Goal: Check status: Check status

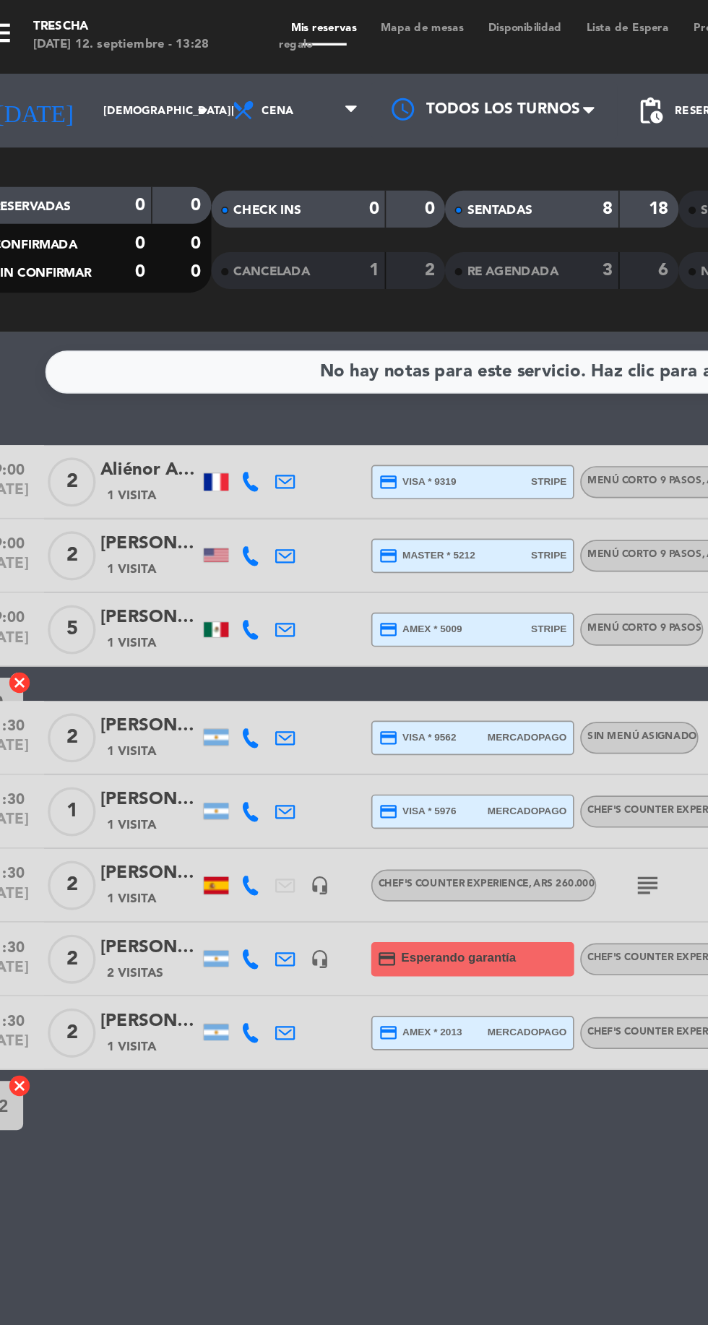
click at [102, 64] on input "[DEMOGRAPHIC_DATA][DATE]" at bounding box center [122, 65] width 91 height 22
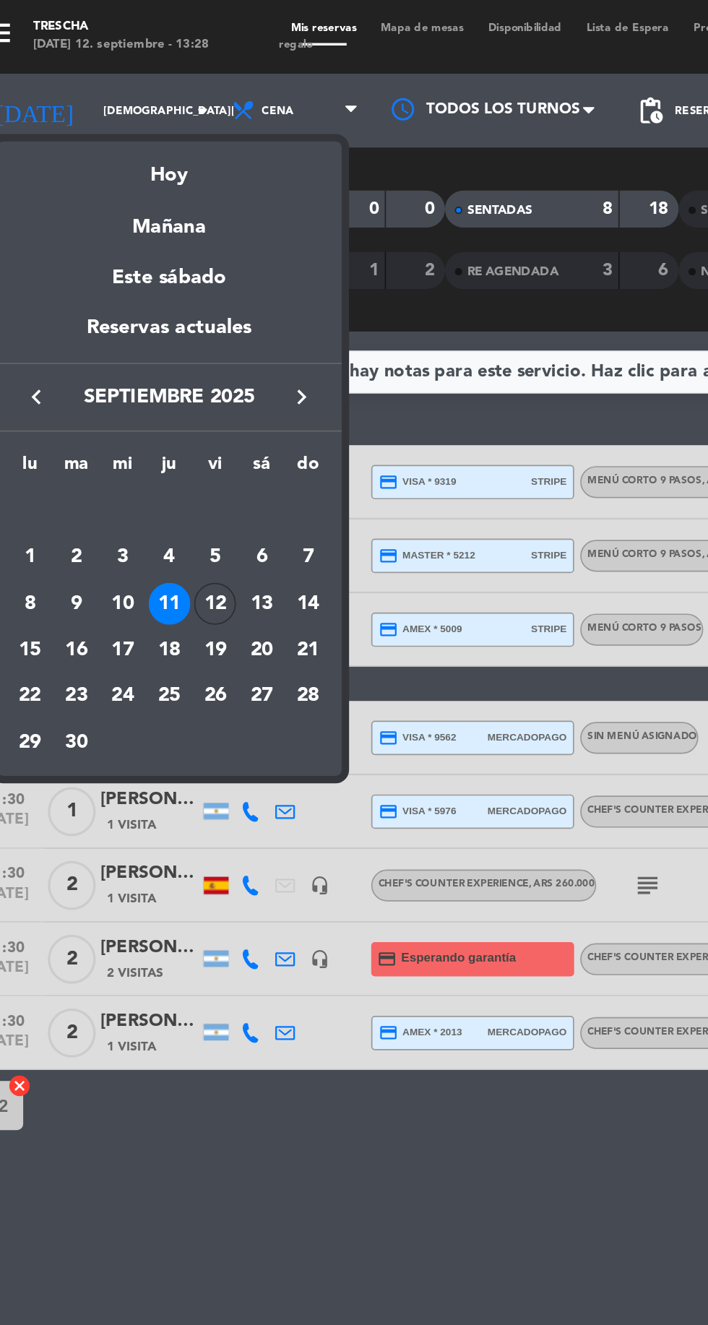
click at [155, 348] on div "12" at bounding box center [150, 354] width 25 height 25
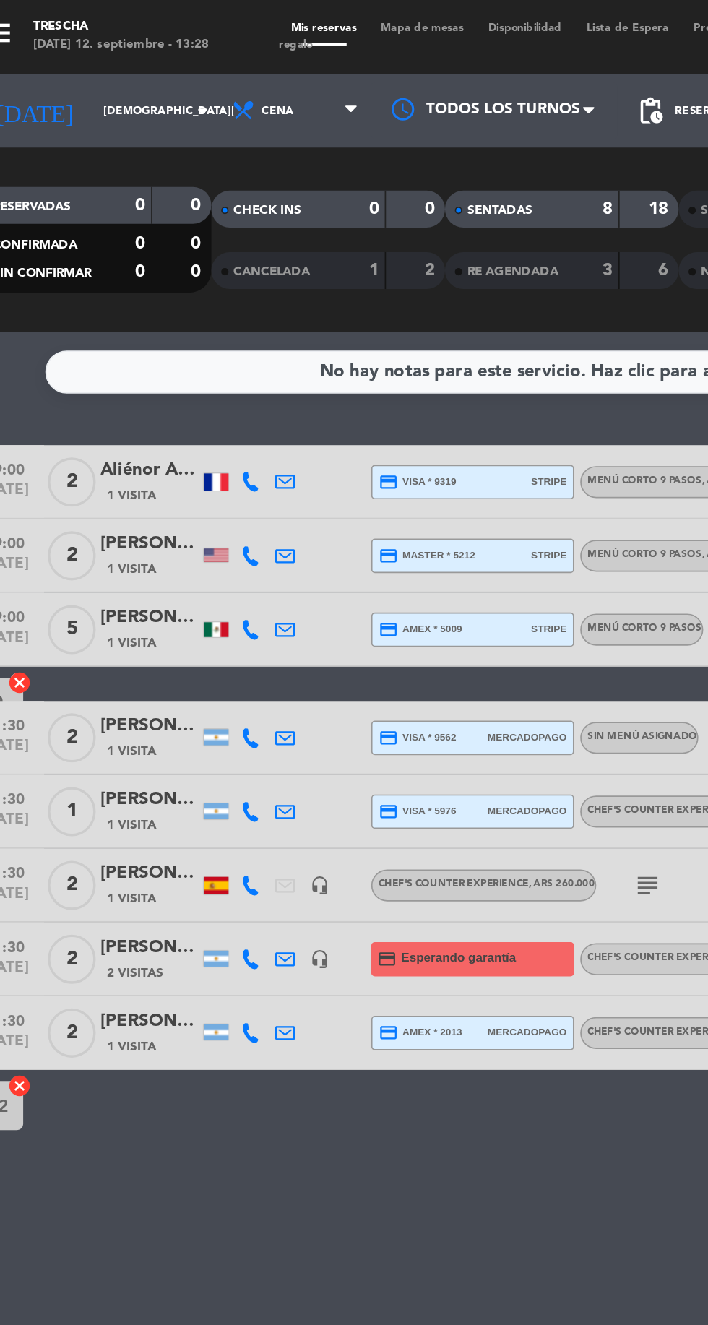
type input "[DATE]"
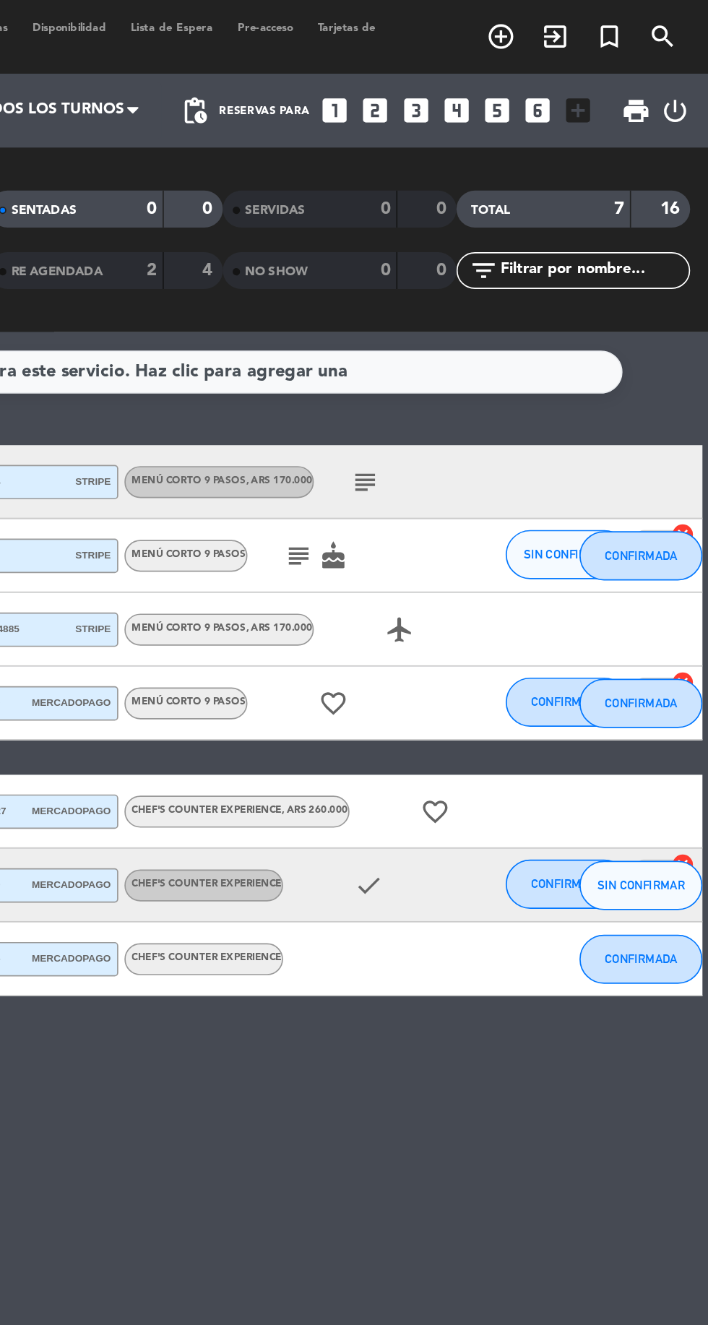
click at [512, 280] on icon "subject" at bounding box center [506, 282] width 17 height 17
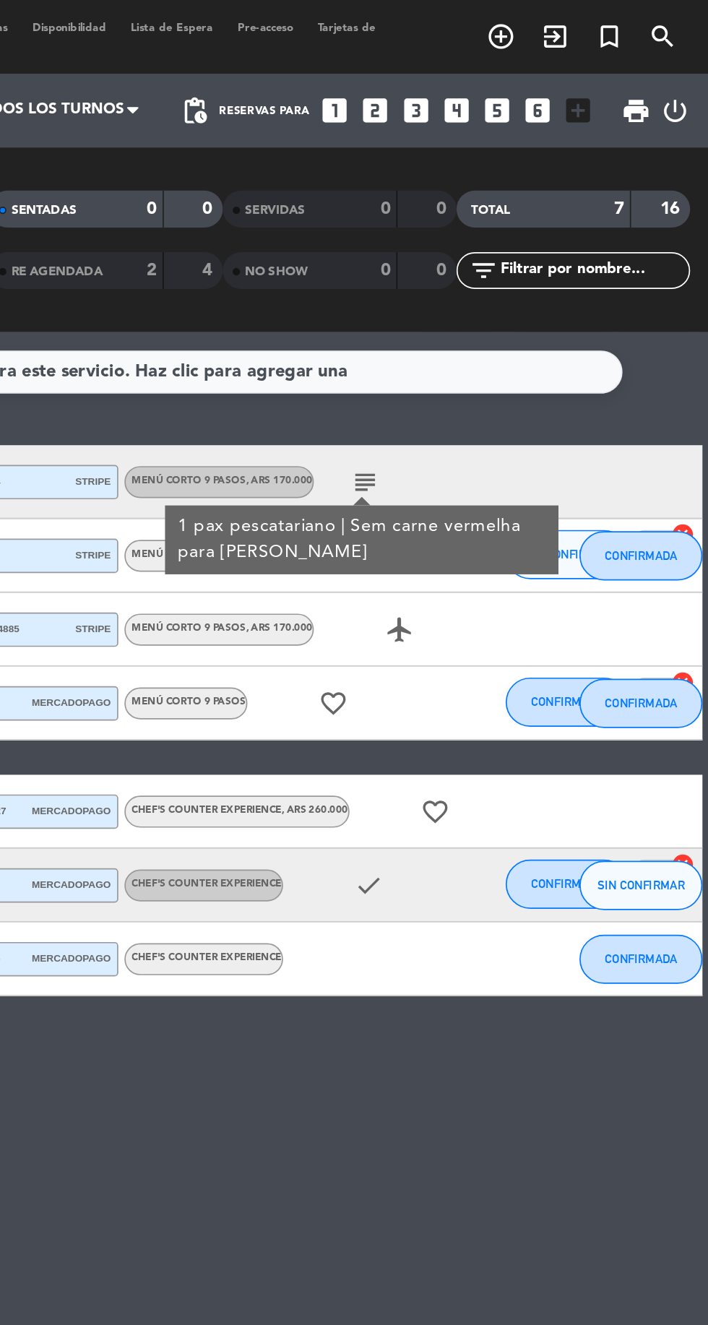
click at [639, 276] on div "19:00 [DATE] 2 [PERSON_NAME] credit_card visa * 1374 stripe Menú corto 9 pasos …" at bounding box center [354, 282] width 701 height 43
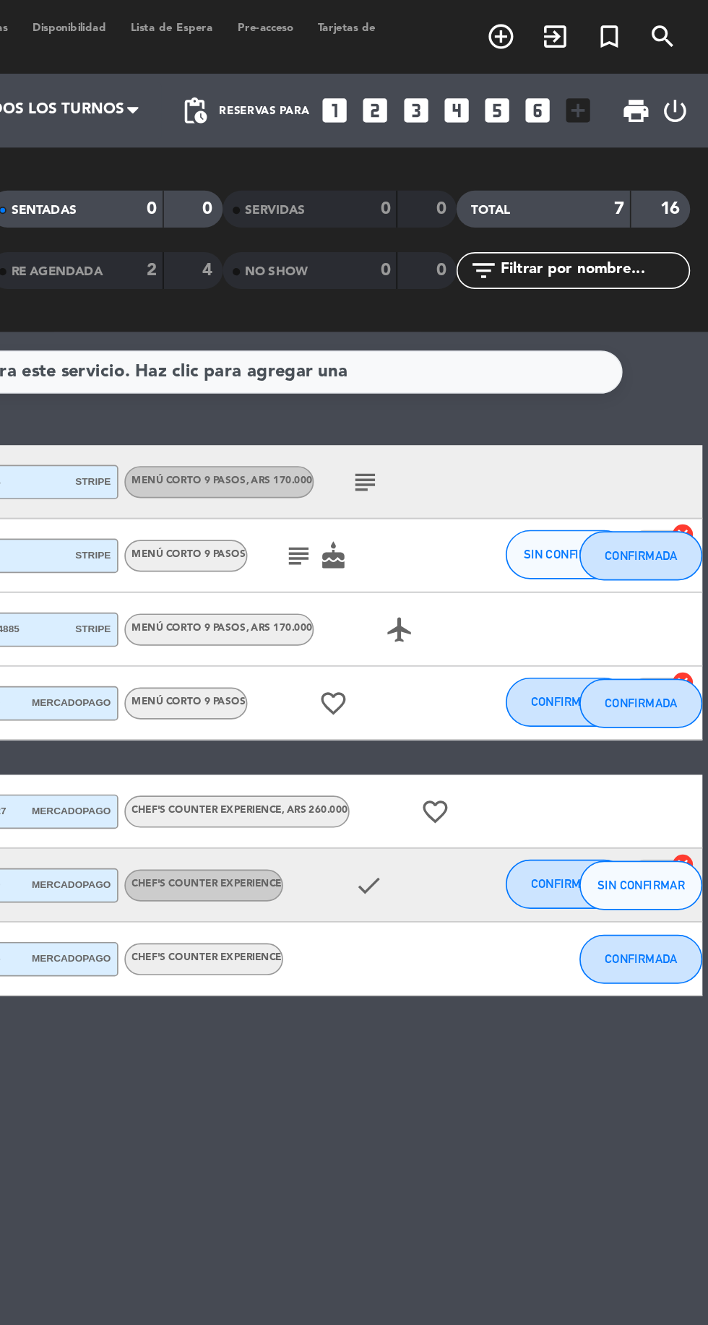
click at [508, 281] on icon "subject" at bounding box center [506, 282] width 17 height 17
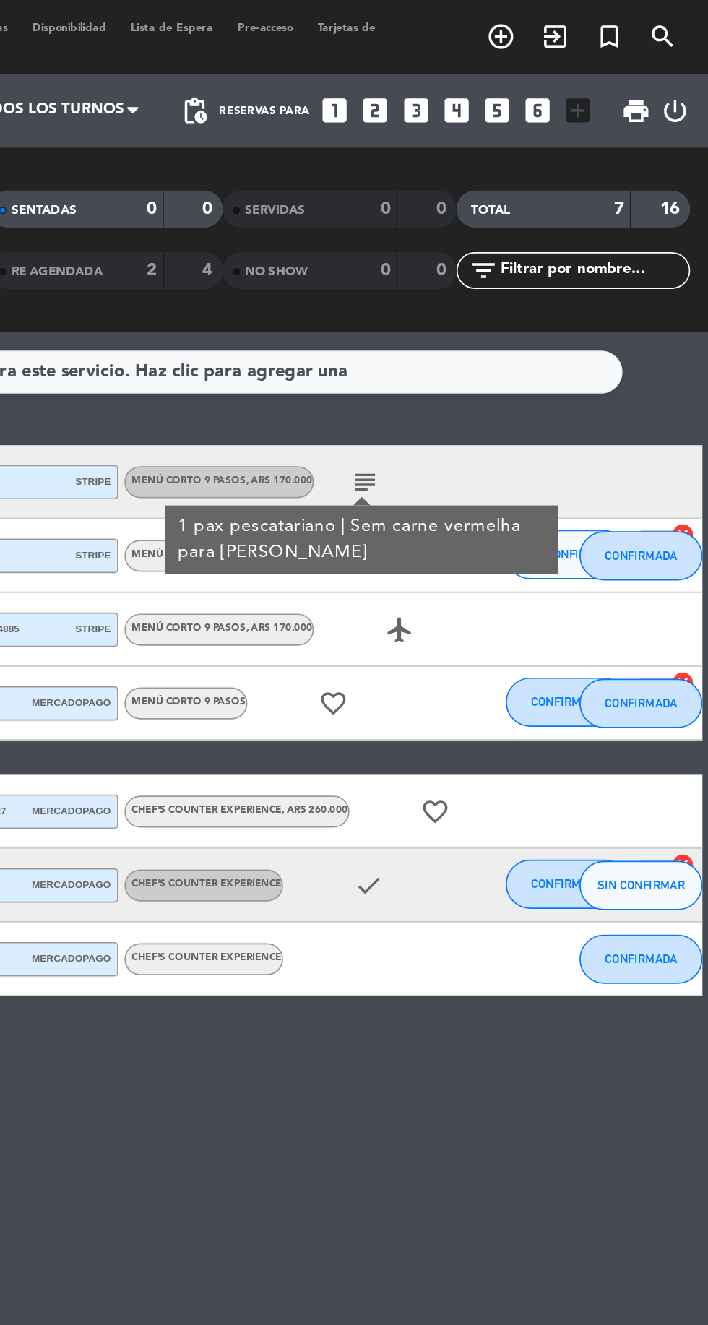
click at [486, 416] on icon "favorite_border" at bounding box center [487, 412] width 17 height 17
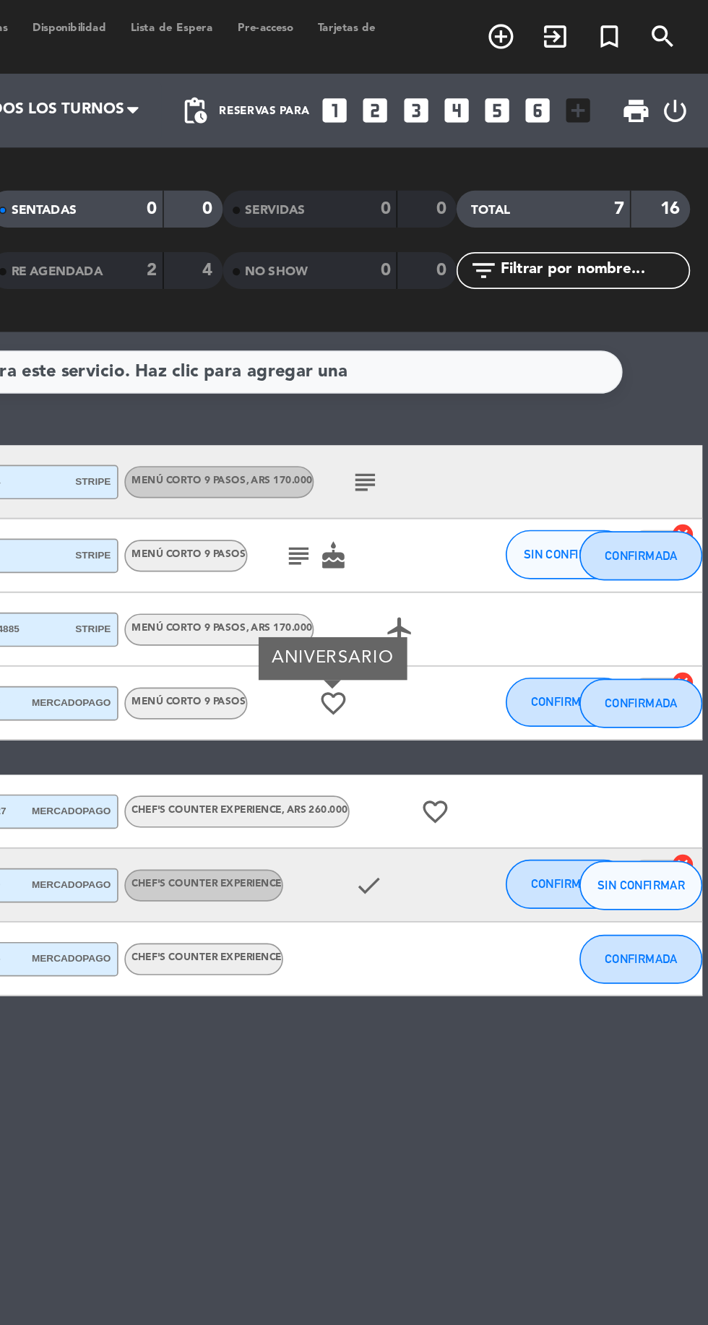
click at [469, 328] on icon "subject" at bounding box center [467, 326] width 17 height 17
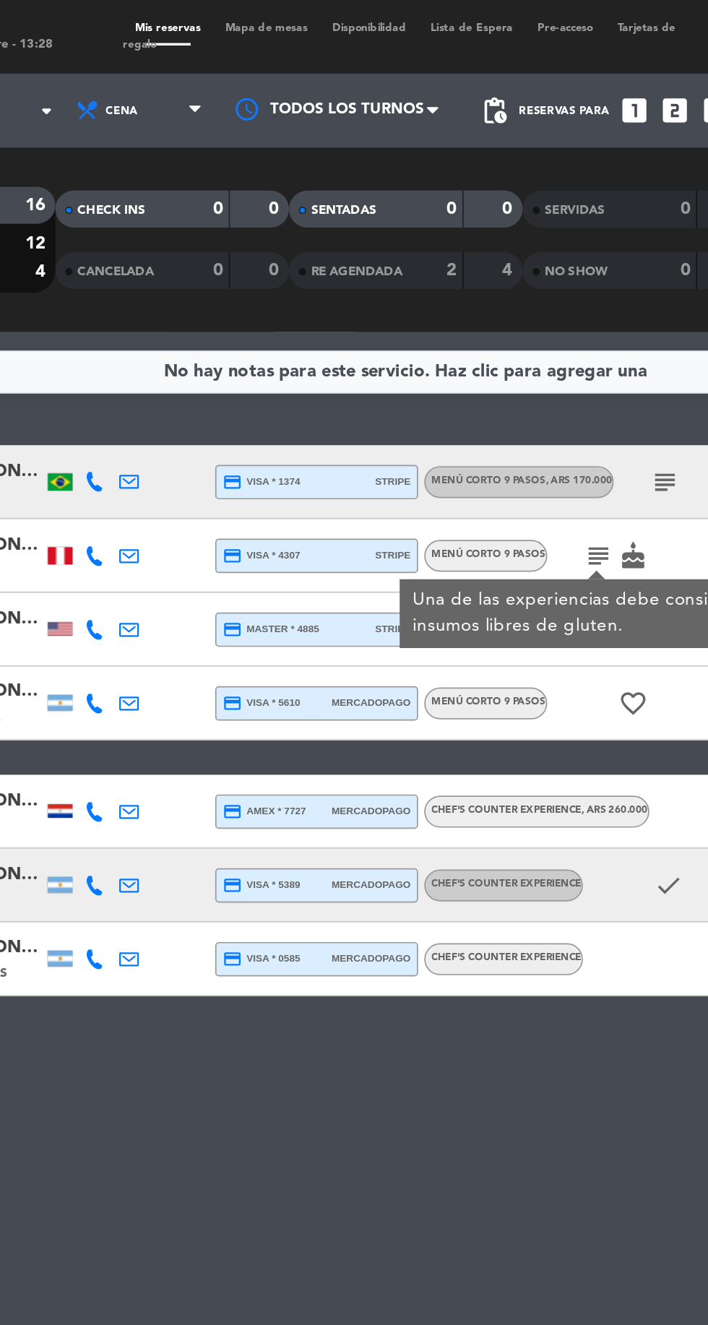
click at [503, 286] on icon "subject" at bounding box center [506, 282] width 17 height 17
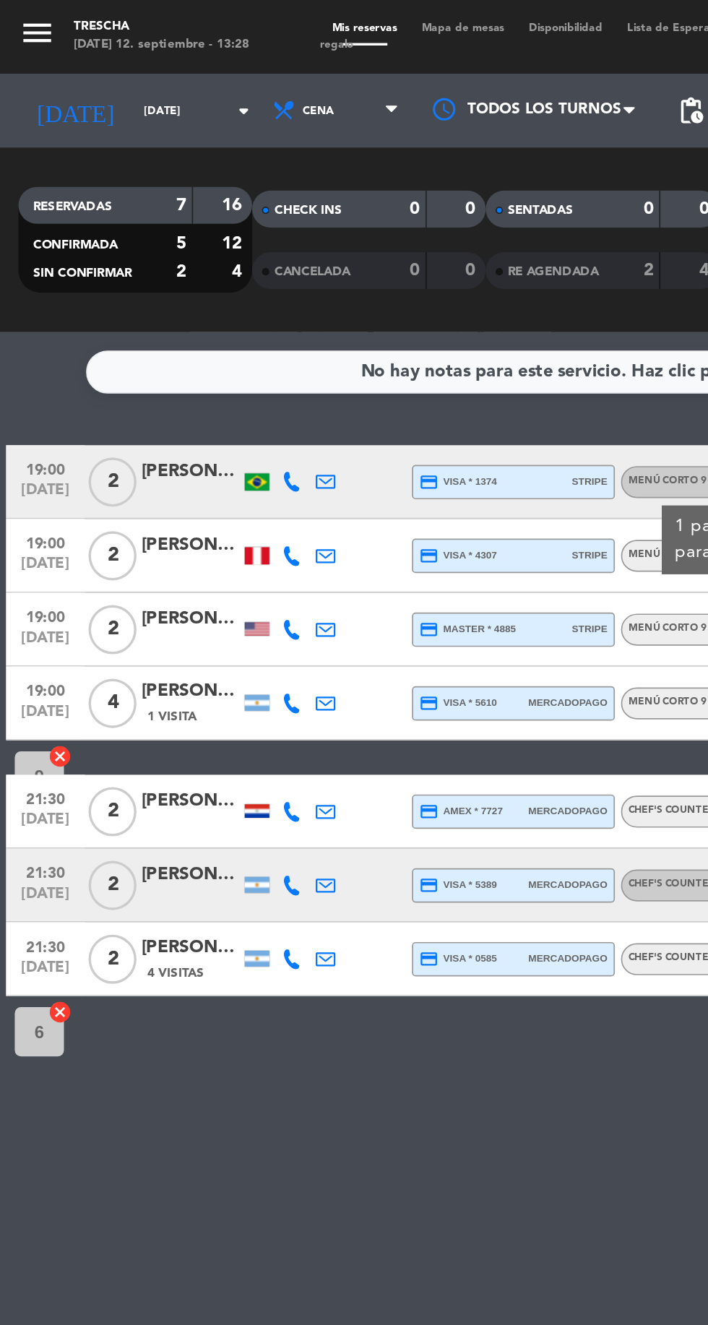
click at [151, 327] on div at bounding box center [151, 326] width 14 height 10
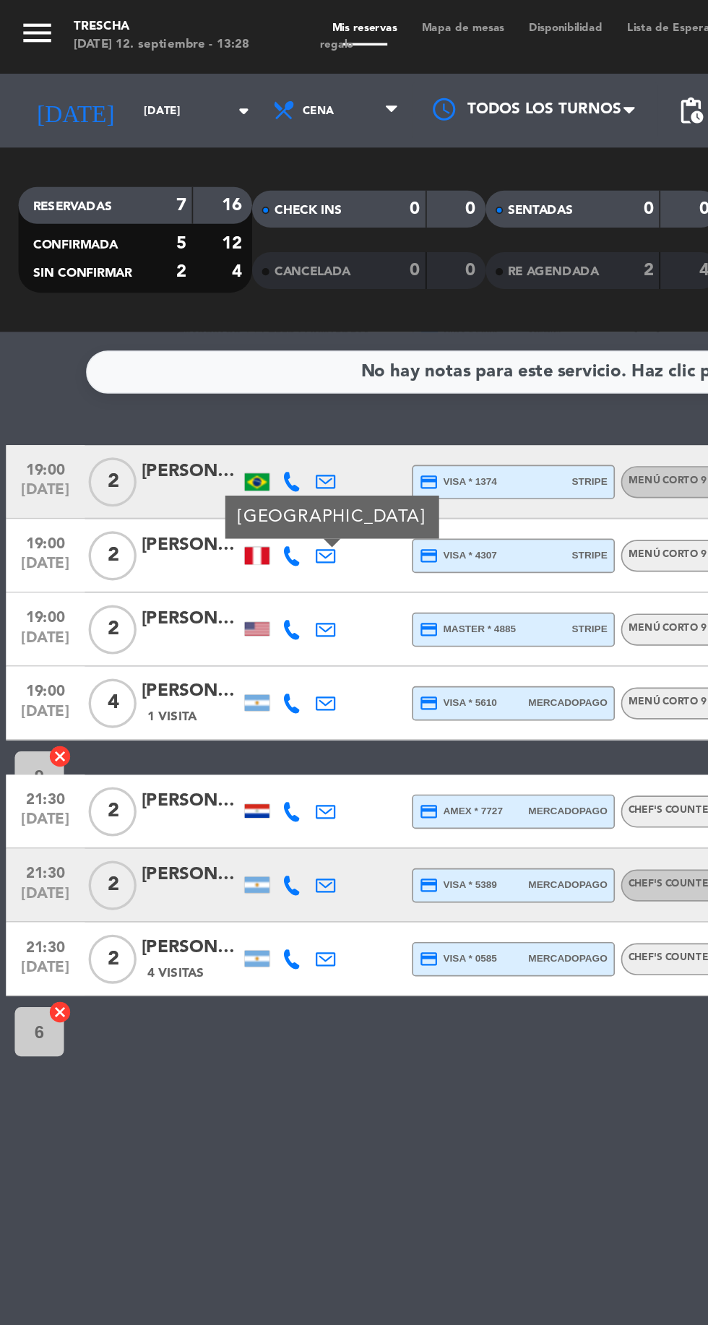
click at [151, 476] on div at bounding box center [151, 476] width 14 height 8
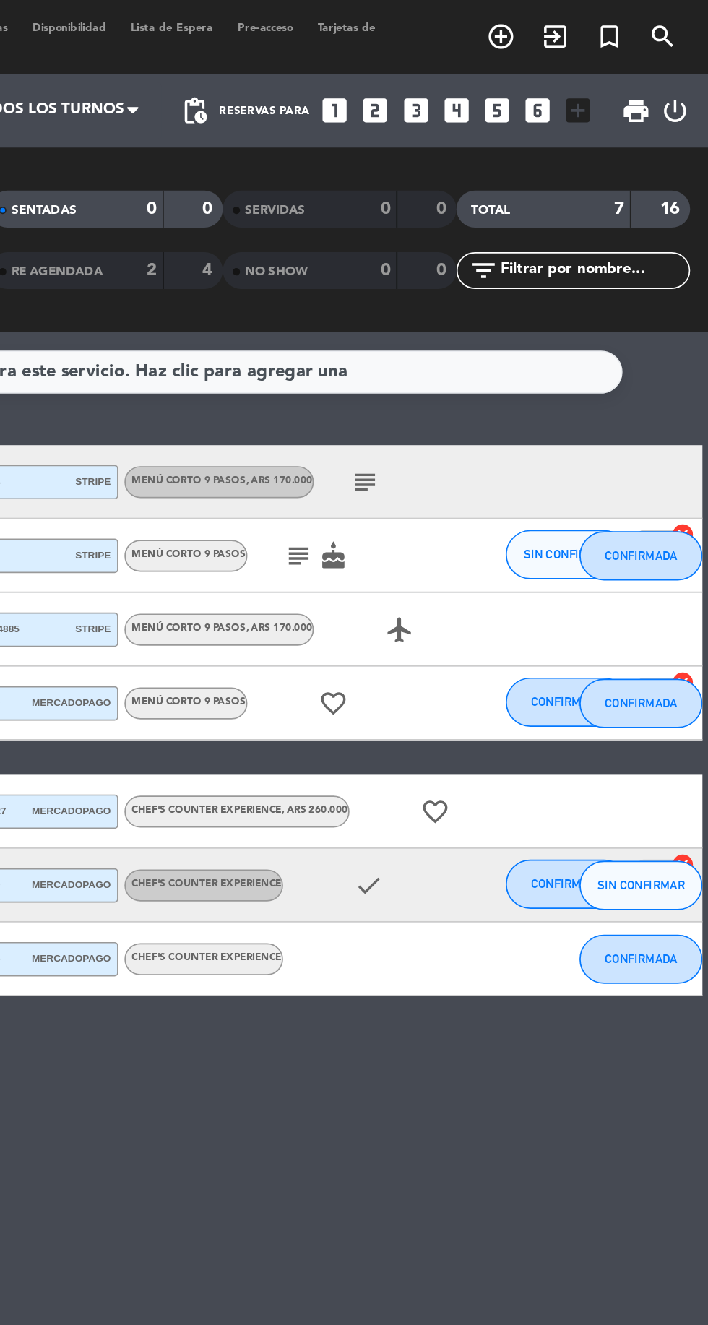
click at [552, 469] on icon "favorite_border" at bounding box center [547, 476] width 17 height 17
click at [511, 519] on icon "check" at bounding box center [508, 519] width 17 height 17
click at [509, 529] on div "check" at bounding box center [518, 519] width 121 height 43
click at [509, 519] on icon "check" at bounding box center [508, 519] width 17 height 17
click at [485, 417] on icon "favorite_border" at bounding box center [487, 412] width 17 height 17
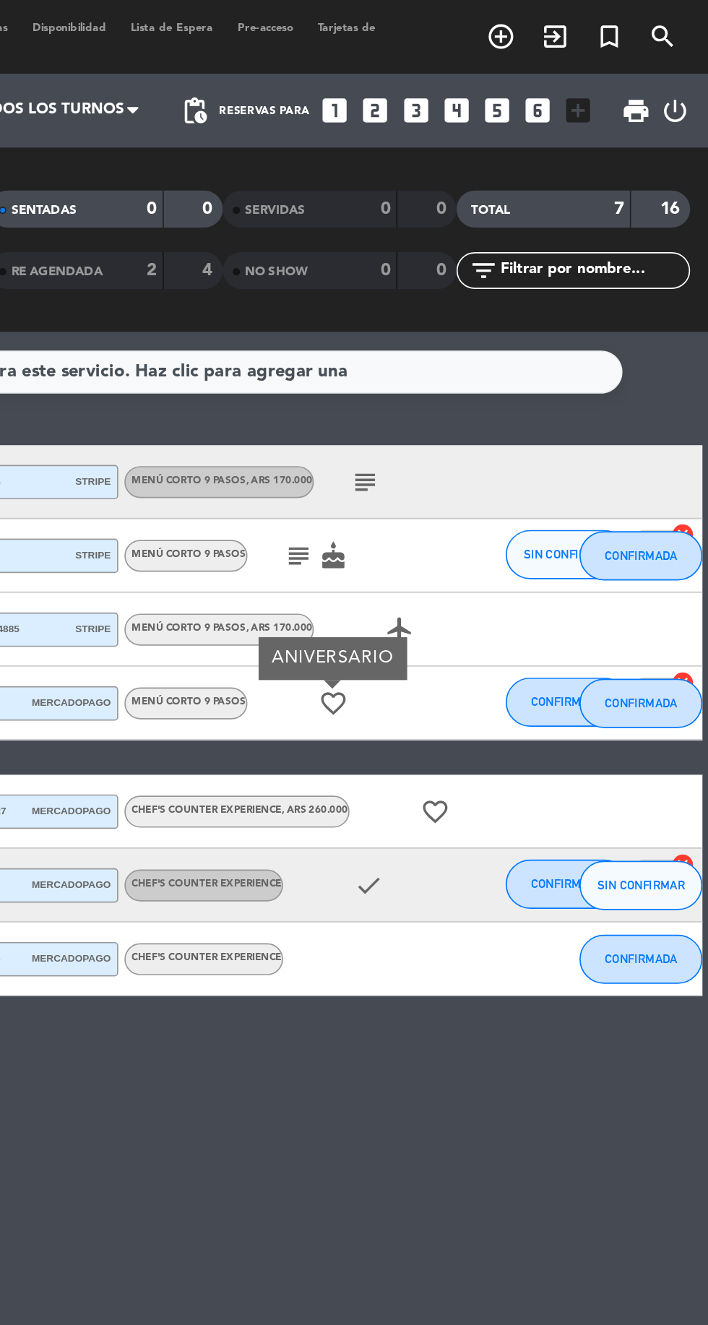
click at [527, 368] on icon "airplanemode_active" at bounding box center [526, 369] width 17 height 17
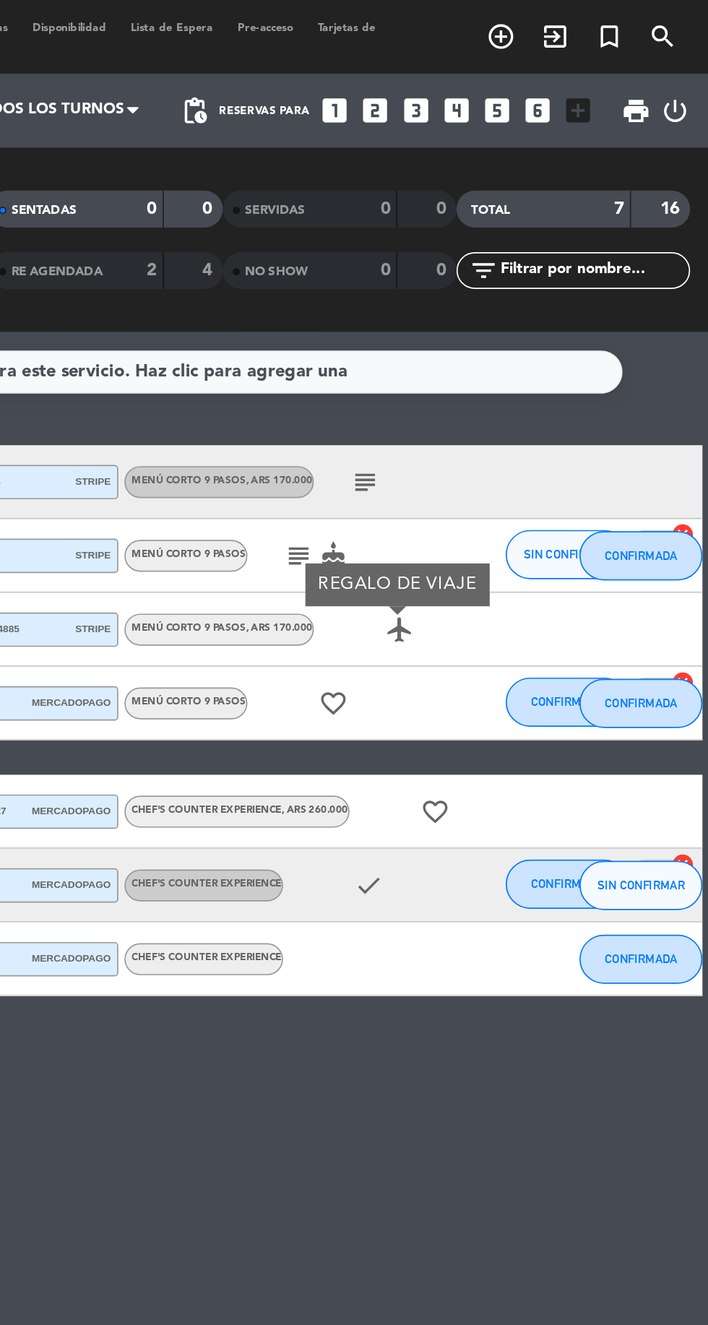
click at [506, 284] on icon "subject" at bounding box center [506, 282] width 17 height 17
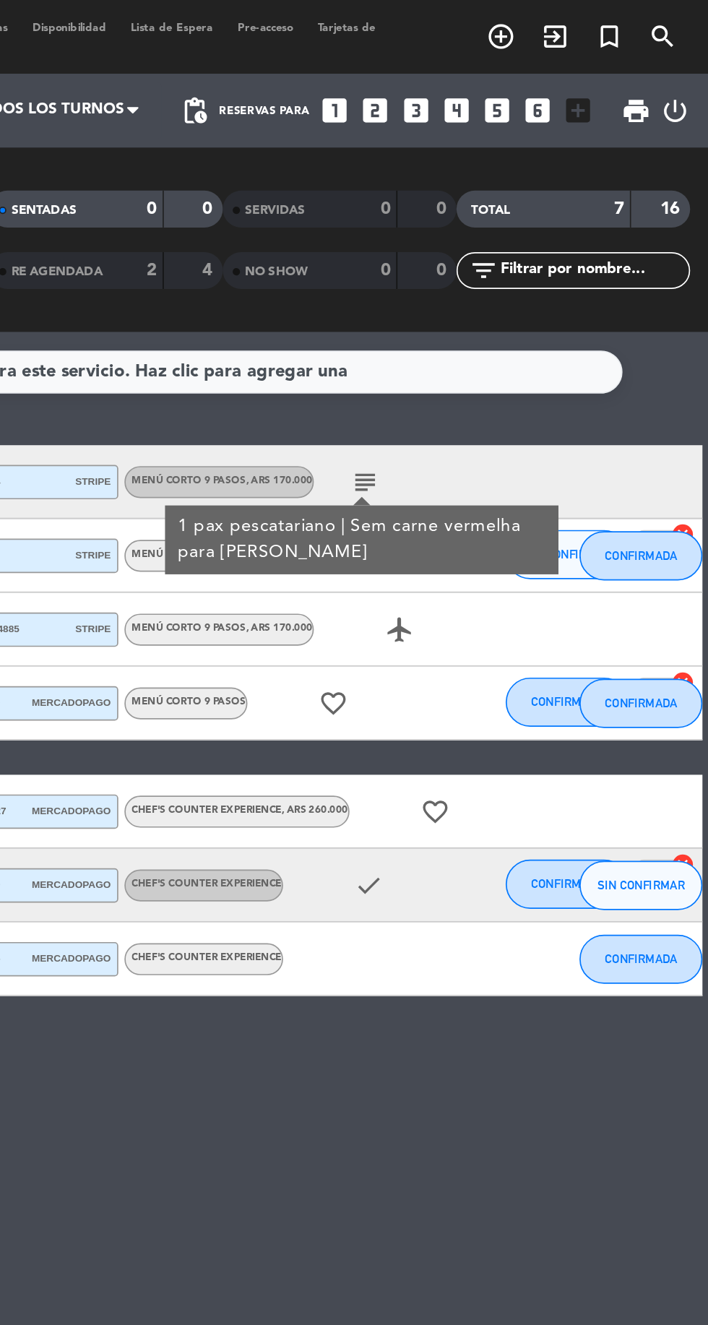
click at [489, 334] on div "1 pax pescatariano | Sem carne vermelha para [PERSON_NAME]" at bounding box center [504, 317] width 231 height 40
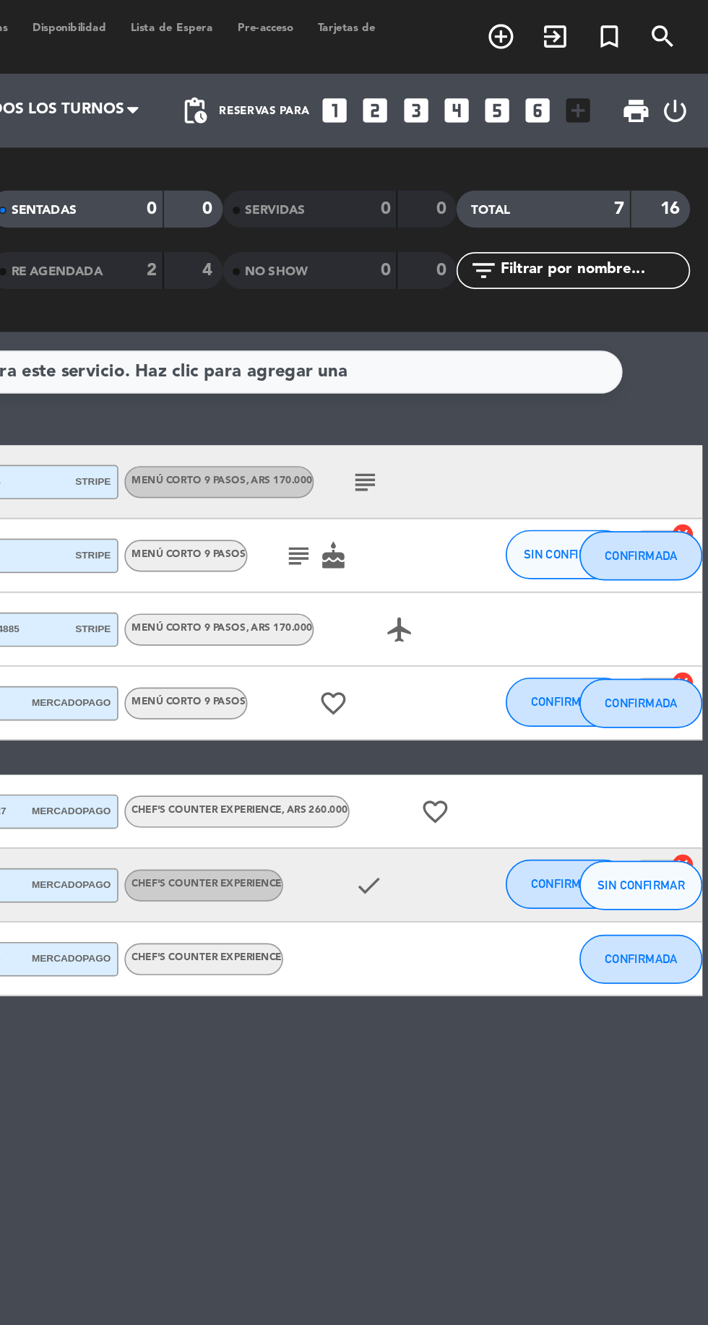
click at [491, 324] on icon "cake" at bounding box center [487, 326] width 17 height 17
